Goal: Task Accomplishment & Management: Complete application form

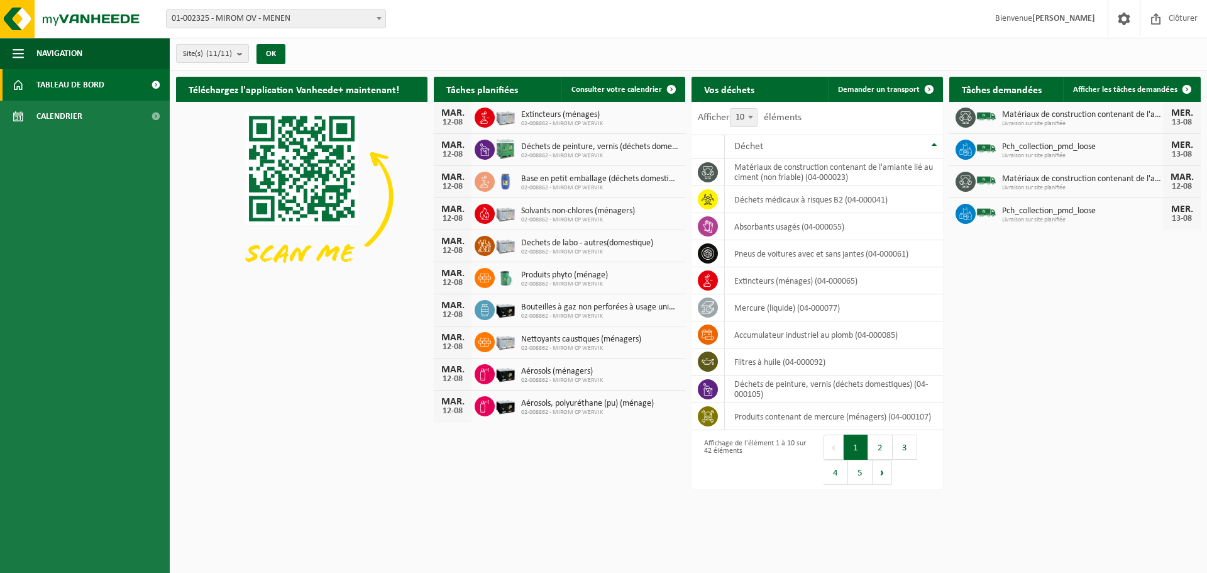
click at [253, 21] on span "01-002325 - MIROM OV - MENEN" at bounding box center [276, 19] width 219 height 18
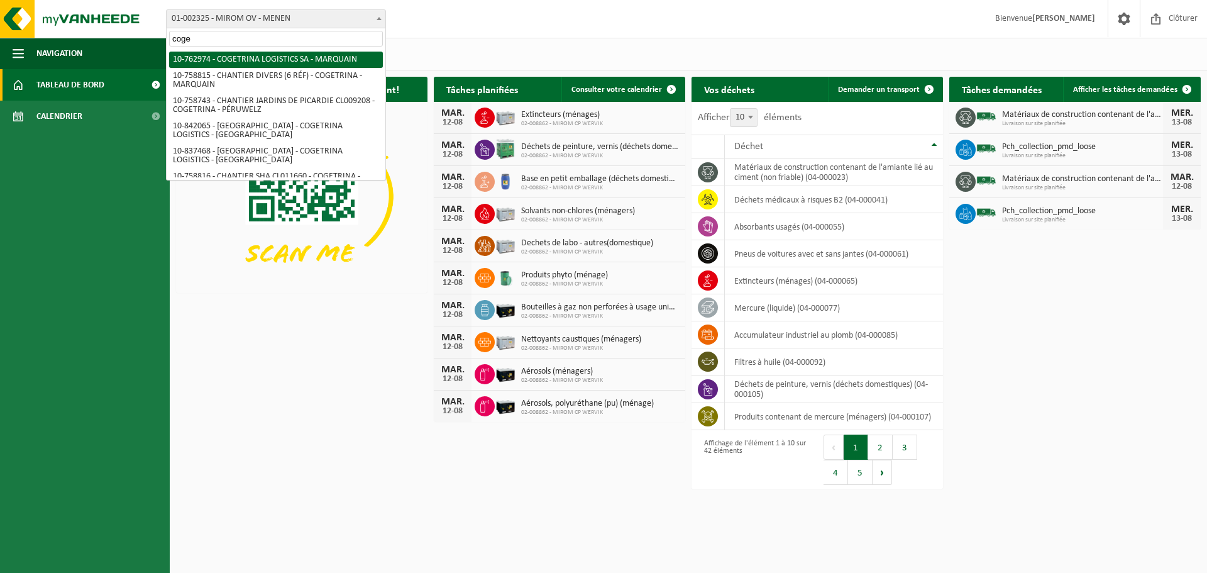
type input "coge"
select select "17600"
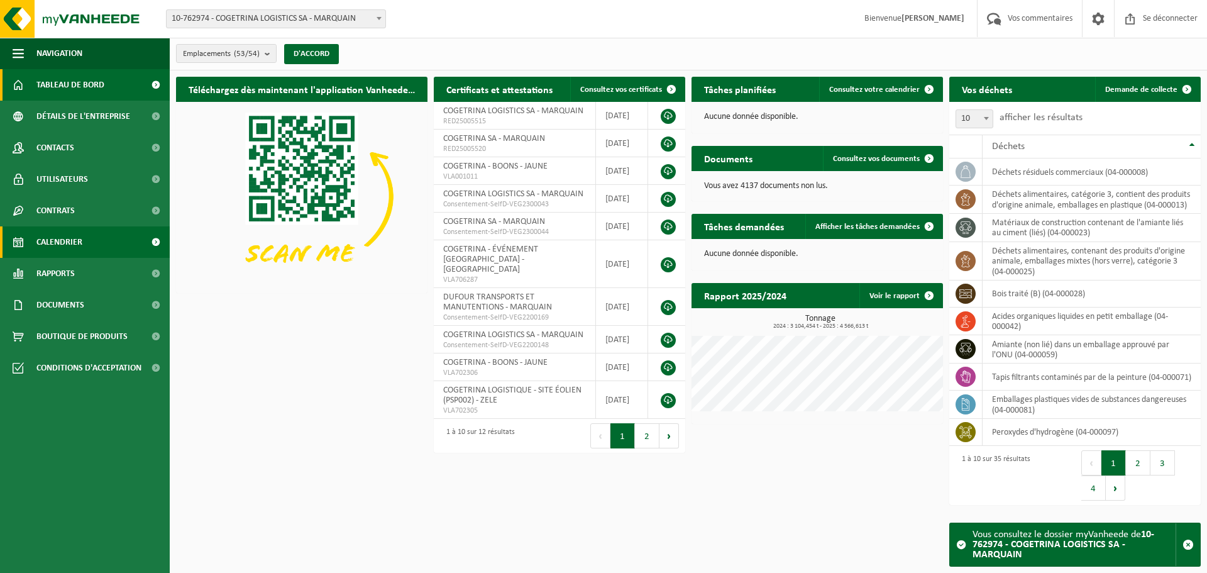
click at [65, 249] on span "Calendrier" at bounding box center [59, 241] width 46 height 31
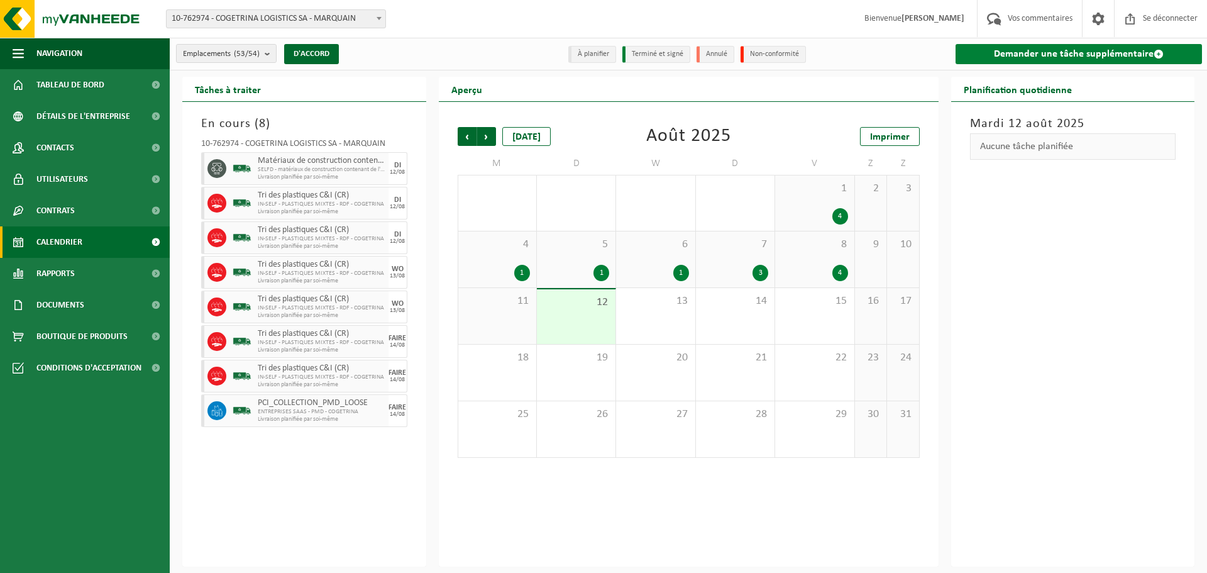
click at [1061, 53] on font "Demander une tâche supplémentaire" at bounding box center [1074, 54] width 160 height 10
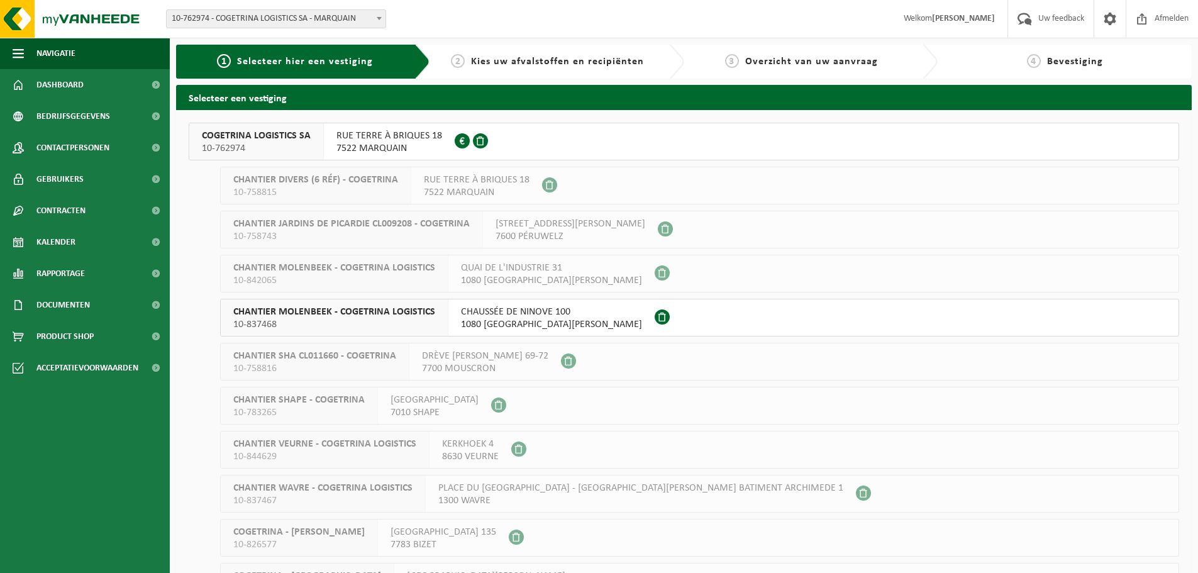
click at [245, 135] on span "COGETRINA LOGISTICS SA" at bounding box center [256, 136] width 109 height 13
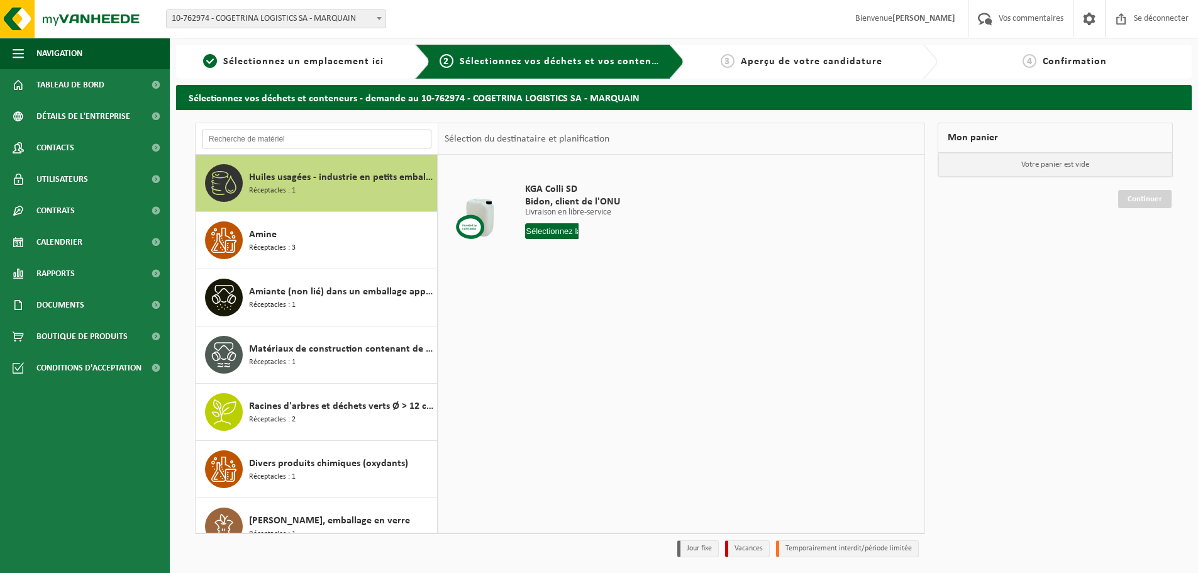
click at [343, 143] on input "text" at bounding box center [317, 139] width 230 height 19
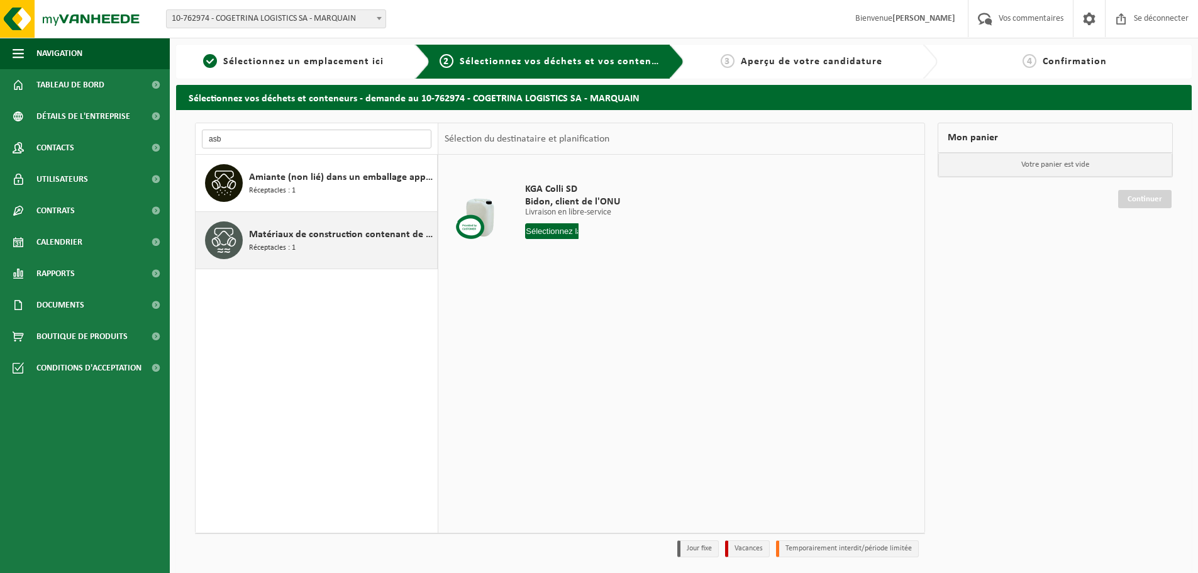
type input "asb"
click at [367, 230] on font "Matériaux de construction contenant de l'amiante liés au ciment (liés)" at bounding box center [399, 235] width 301 height 10
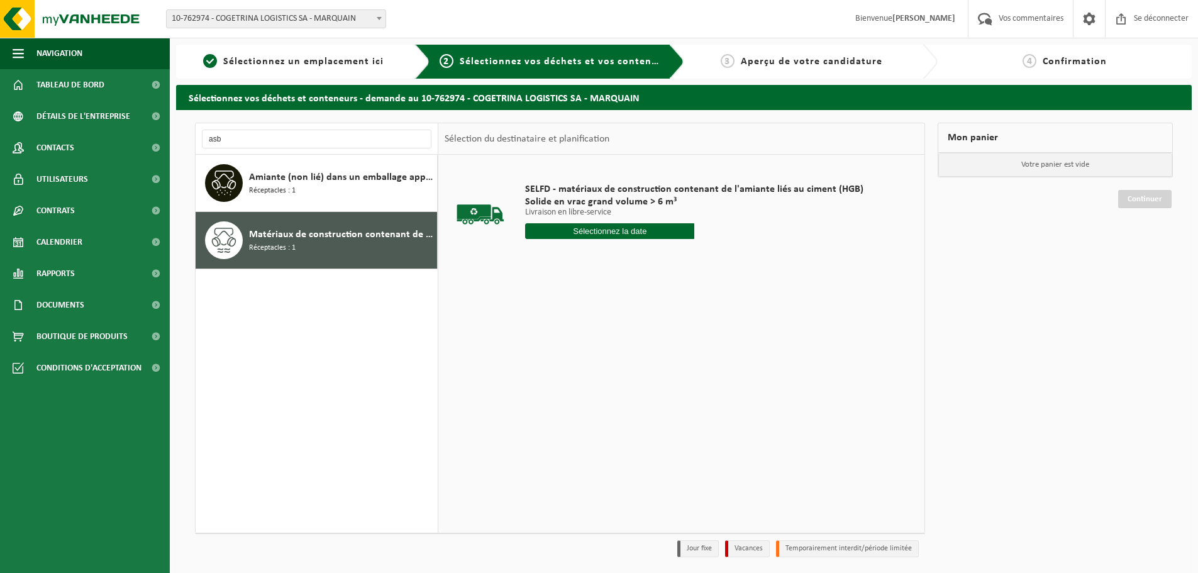
click at [614, 233] on input "text" at bounding box center [609, 231] width 169 height 16
click at [594, 352] on div "13" at bounding box center [583, 355] width 23 height 20
type input "Van 2025-08-13"
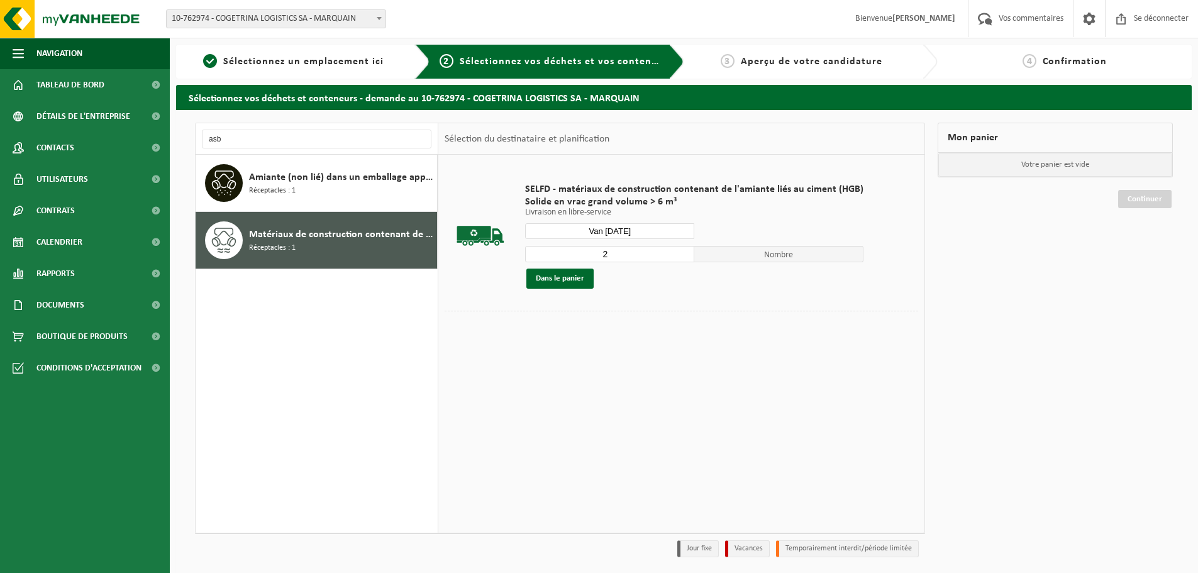
click at [680, 251] on input "2" at bounding box center [609, 254] width 169 height 16
click at [680, 251] on input "3" at bounding box center [609, 254] width 169 height 16
type input "2"
click at [680, 257] on input "2" at bounding box center [609, 254] width 169 height 16
click at [582, 284] on button "Dans le panier" at bounding box center [559, 279] width 67 height 20
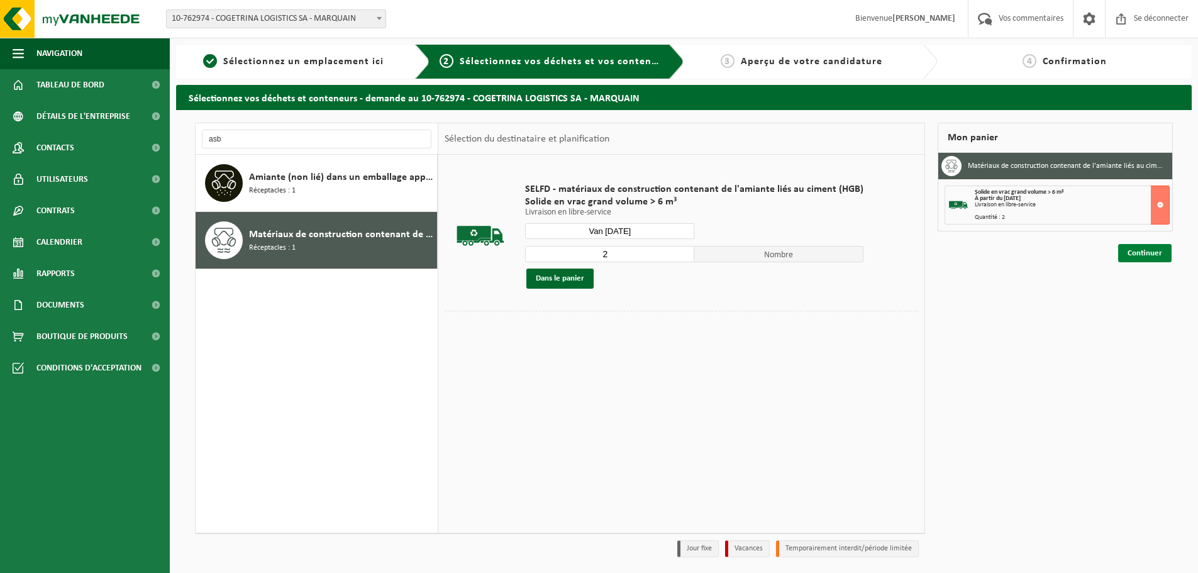
click at [1166, 249] on link "Continuer" at bounding box center [1144, 253] width 53 height 18
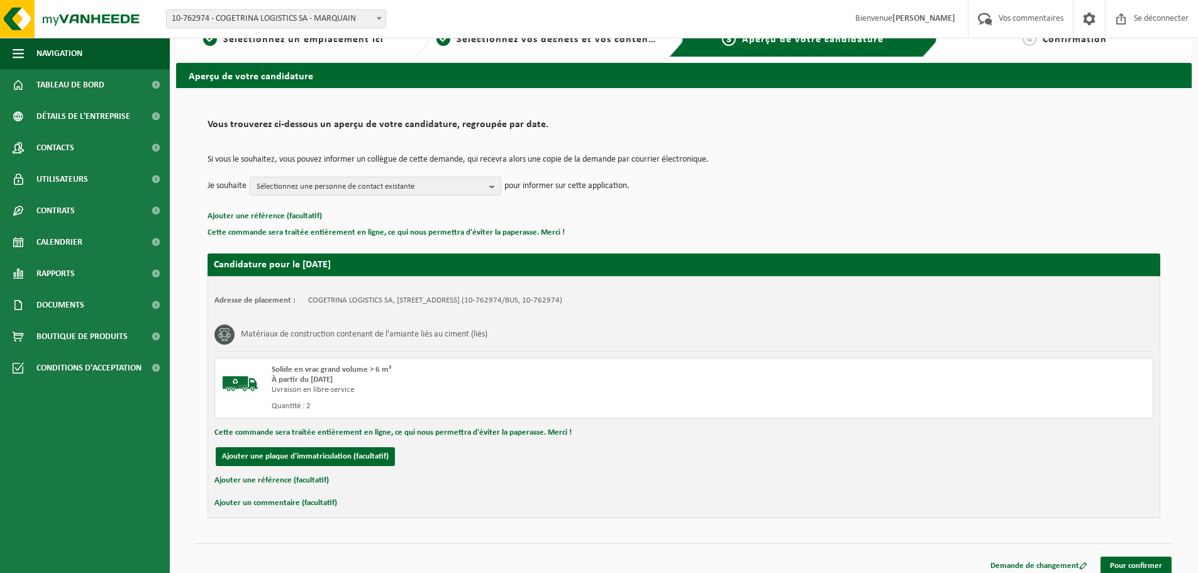
scroll to position [32, 0]
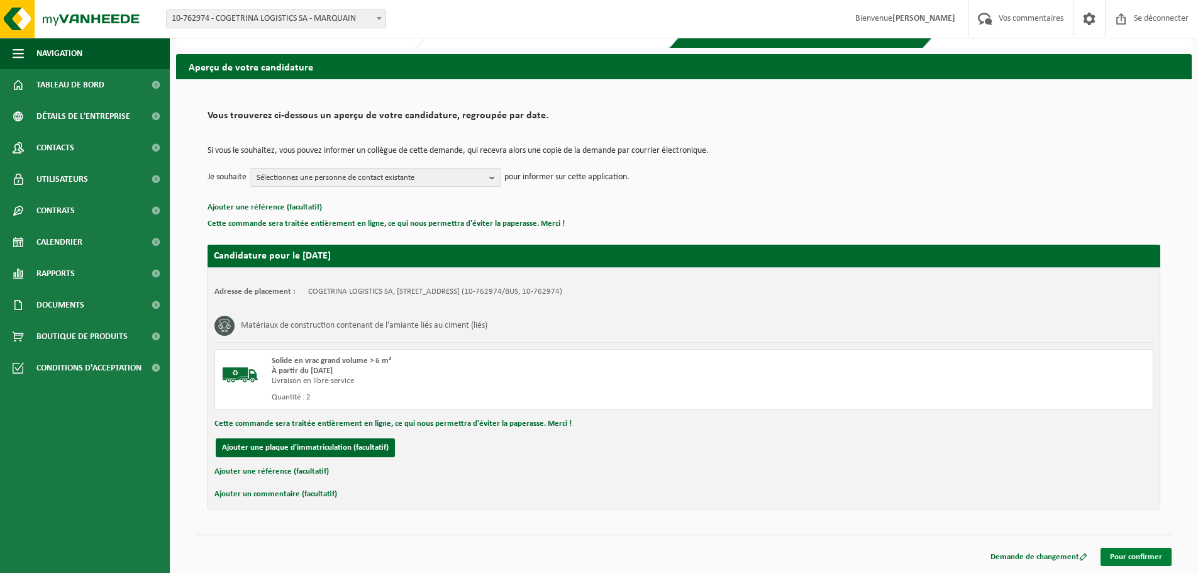
click at [1128, 557] on font "Pour confirmer" at bounding box center [1136, 557] width 52 height 8
